Goal: Use online tool/utility: Use online tool/utility

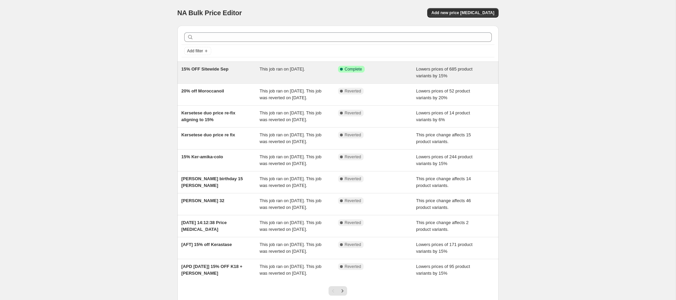
click at [394, 72] on div "Success Complete Complete" at bounding box center [372, 69] width 68 height 7
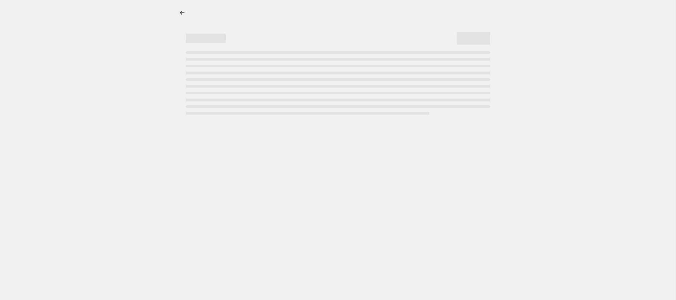
select select "percentage"
select select "product_status"
select select "collection"
select select "not_equal"
select select "tag"
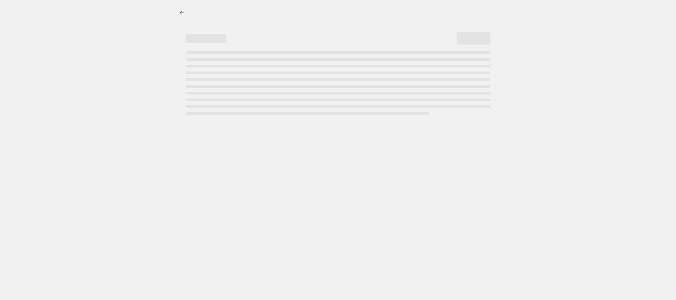
select select "not_equal"
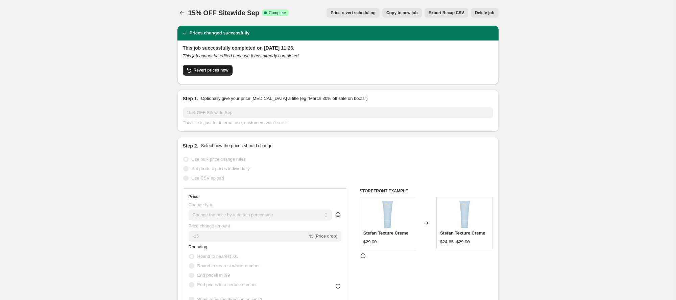
click at [217, 69] on span "Revert prices now" at bounding box center [211, 70] width 35 height 5
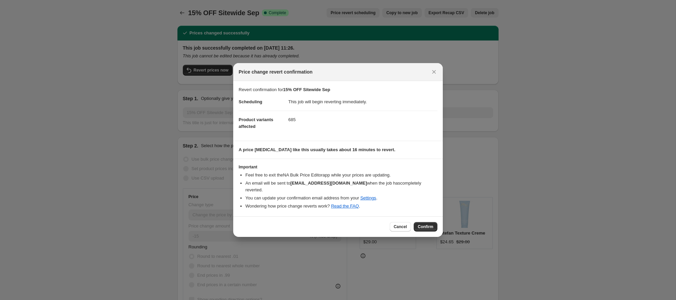
click at [424, 228] on span "Confirm" at bounding box center [426, 226] width 16 height 5
